Goal: Find contact information: Find contact information

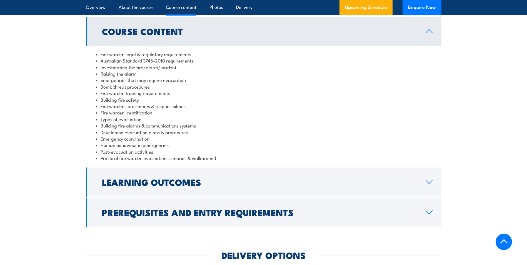
scroll to position [667, 0]
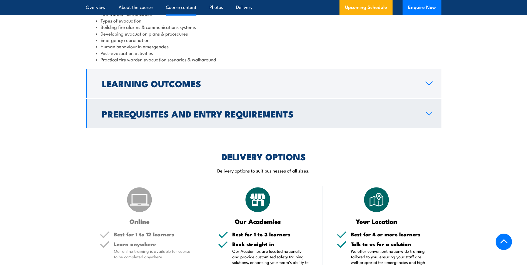
click at [221, 115] on h2 "Prerequisites and Entry Requirements" at bounding box center [259, 114] width 315 height 8
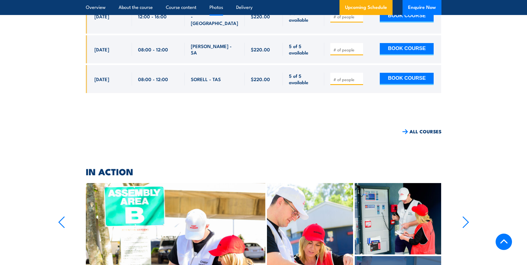
scroll to position [3752, 0]
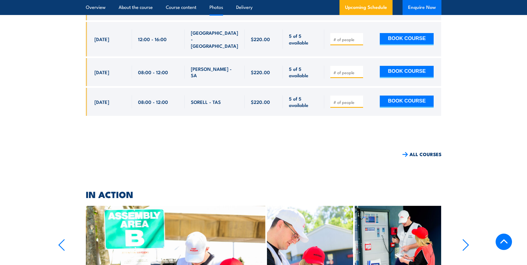
click at [432, 5] on button "Enquire Now" at bounding box center [422, 7] width 39 height 15
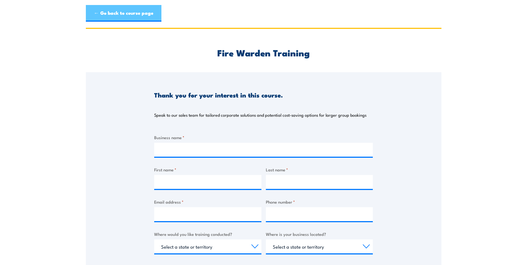
click at [125, 17] on link "← Go back to course page" at bounding box center [124, 13] width 76 height 17
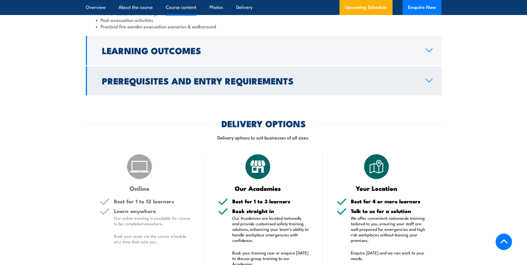
scroll to position [673, 0]
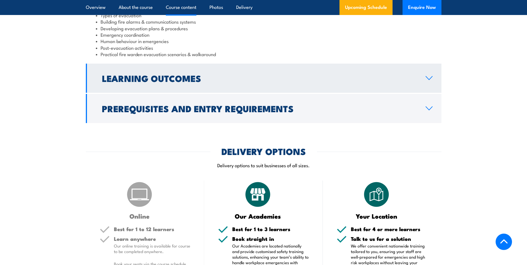
click at [240, 84] on link "Learning Outcomes" at bounding box center [264, 78] width 356 height 29
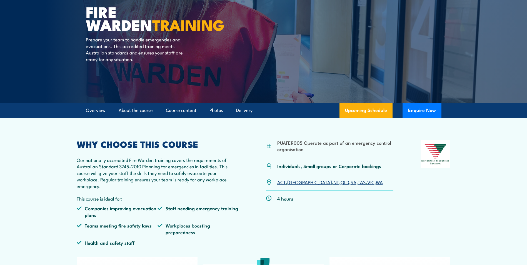
scroll to position [0, 0]
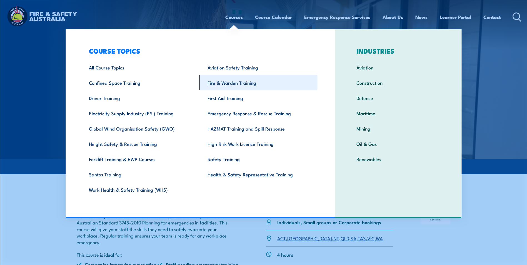
click at [243, 81] on link "Fire & Warden Training" at bounding box center [258, 82] width 119 height 15
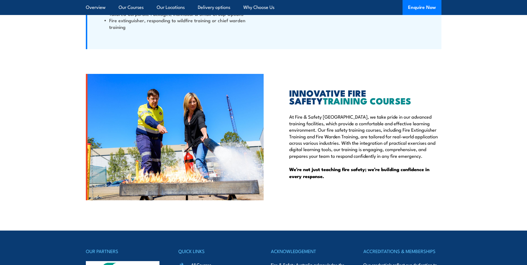
scroll to position [1459, 0]
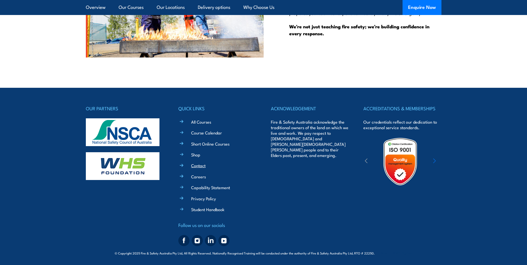
click at [202, 164] on link "Contact" at bounding box center [198, 166] width 14 height 6
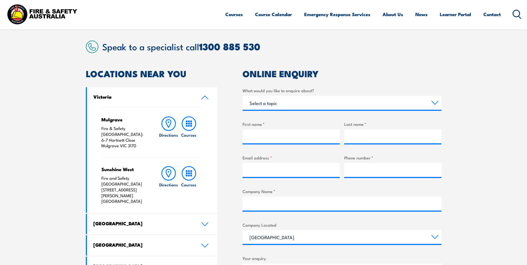
scroll to position [56, 0]
